Goal: Information Seeking & Learning: Find contact information

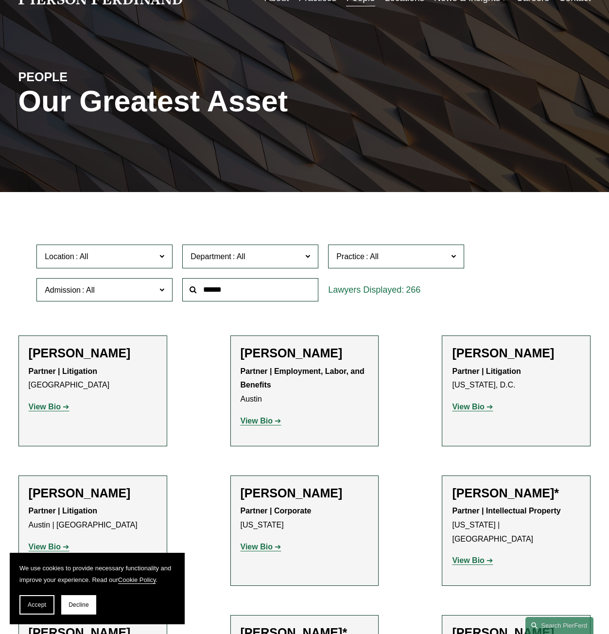
scroll to position [49, 0]
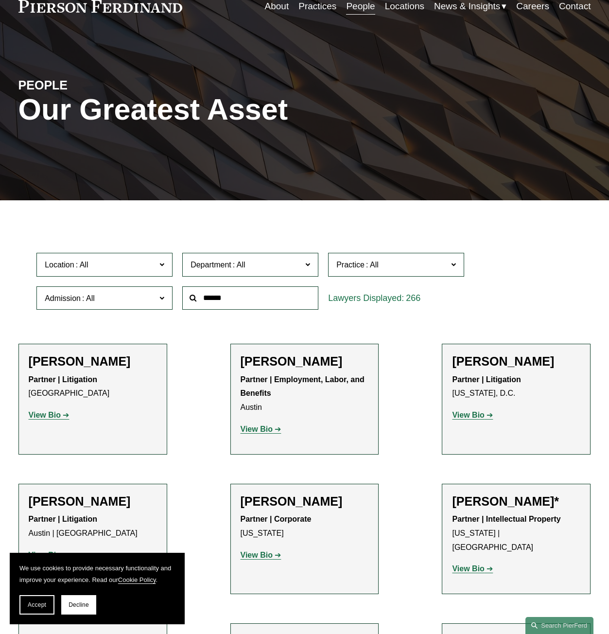
click at [226, 298] on input "text" at bounding box center [250, 298] width 136 height 24
type input "*********"
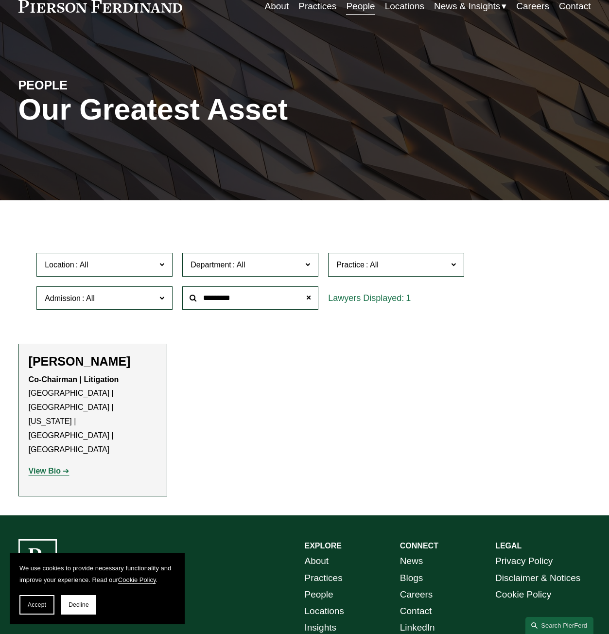
click at [54, 467] on strong "View Bio" at bounding box center [45, 471] width 32 height 8
click at [86, 609] on button "Decline" at bounding box center [78, 604] width 35 height 19
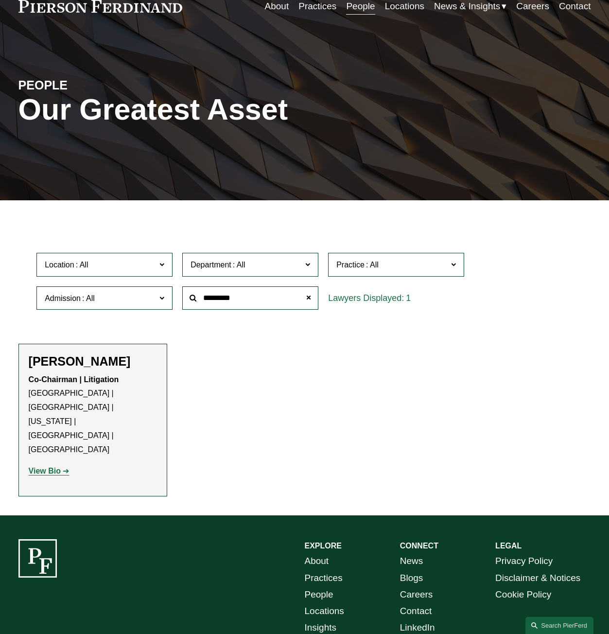
click at [43, 467] on strong "View Bio" at bounding box center [45, 471] width 32 height 8
click at [45, 467] on strong "View Bio" at bounding box center [45, 471] width 32 height 8
click at [307, 297] on span at bounding box center [308, 297] width 19 height 19
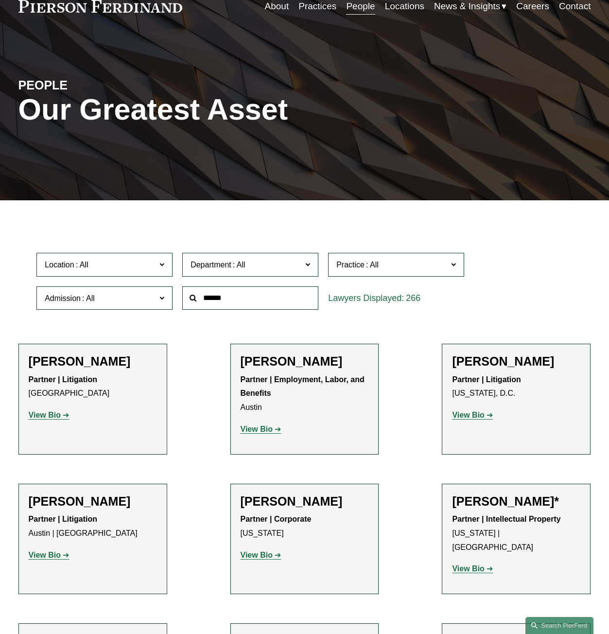
click at [269, 297] on input "text" at bounding box center [250, 298] width 136 height 24
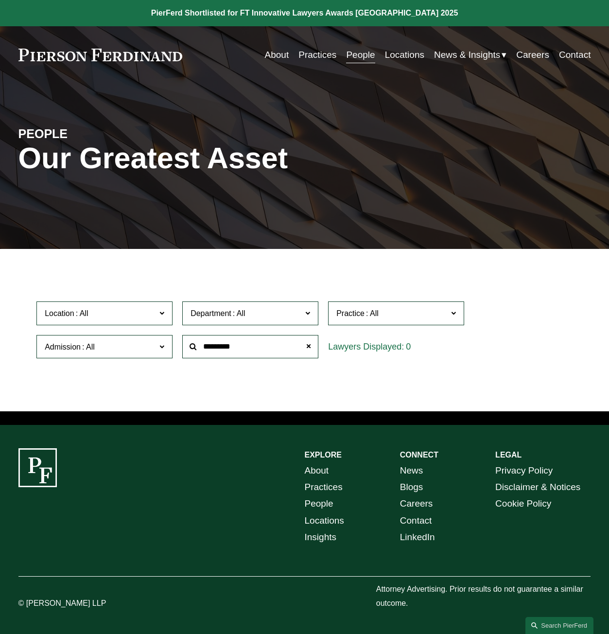
scroll to position [0, 0]
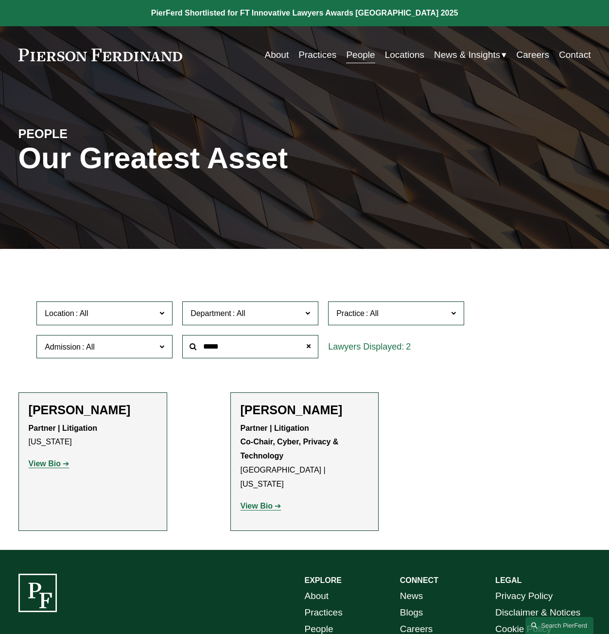
type input "*****"
click at [250, 502] on strong "View Bio" at bounding box center [257, 506] width 32 height 8
